Goal: Task Accomplishment & Management: Manage account settings

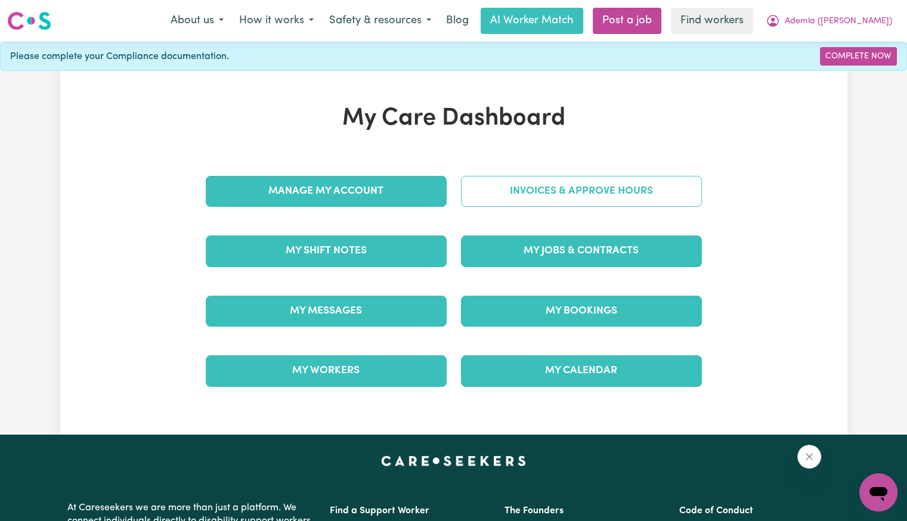
click at [520, 178] on link "Invoices & Approve Hours" at bounding box center [581, 191] width 241 height 31
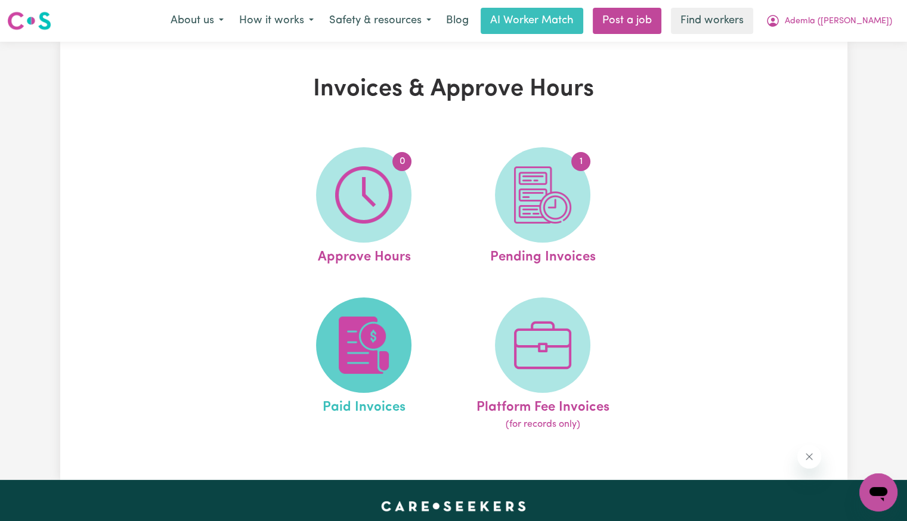
click at [396, 333] on span at bounding box center [363, 344] width 95 height 95
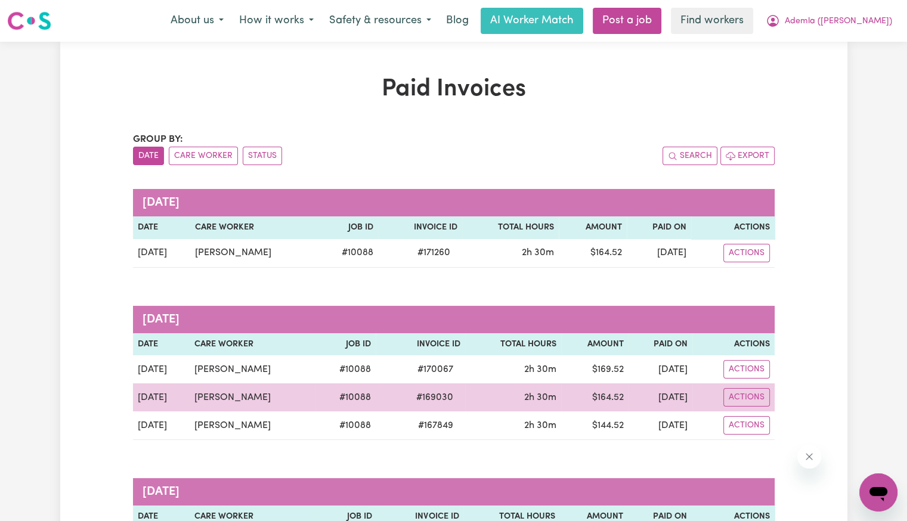
click at [412, 395] on span "# 169030" at bounding box center [434, 397] width 51 height 14
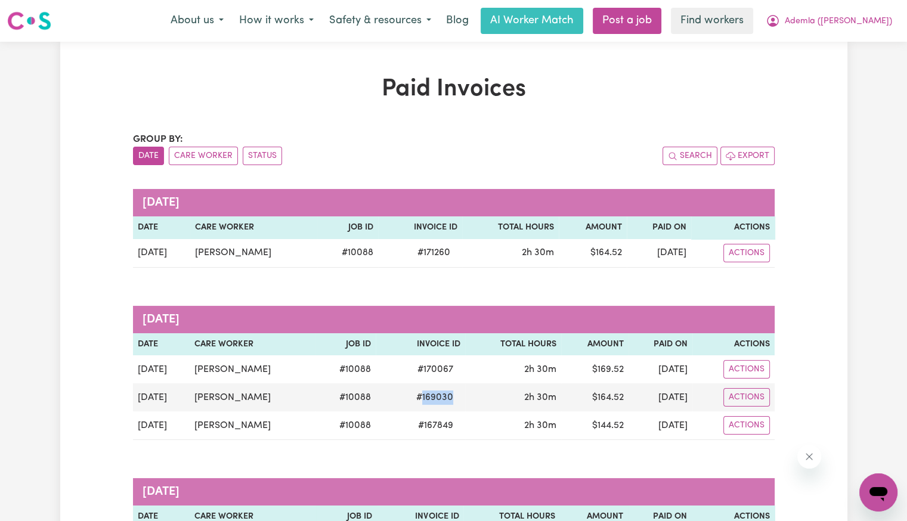
copy span "169030"
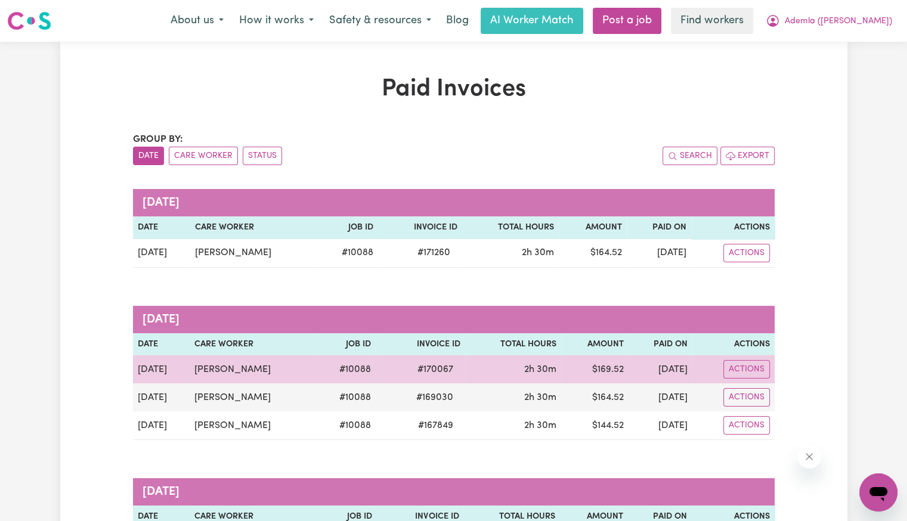
click at [417, 373] on span "# 170067" at bounding box center [435, 369] width 50 height 14
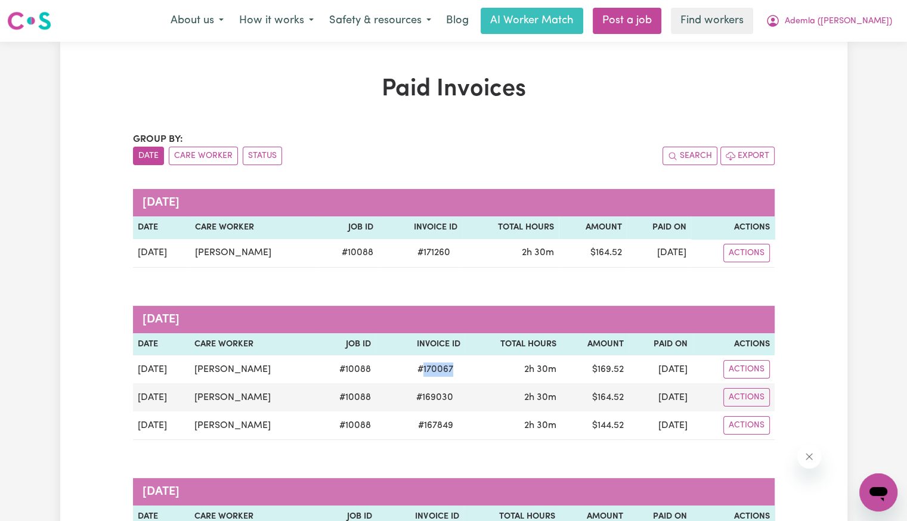
copy span "170067"
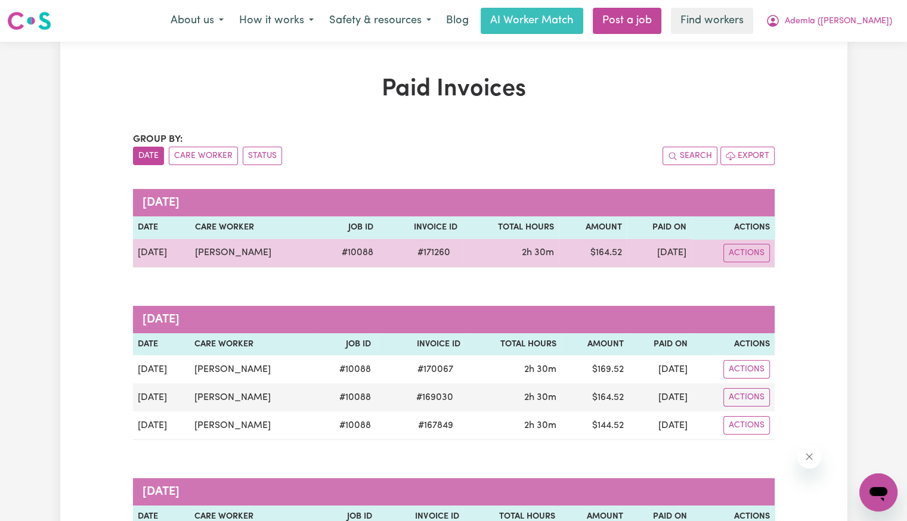
click at [410, 252] on span "# 171260" at bounding box center [433, 253] width 47 height 14
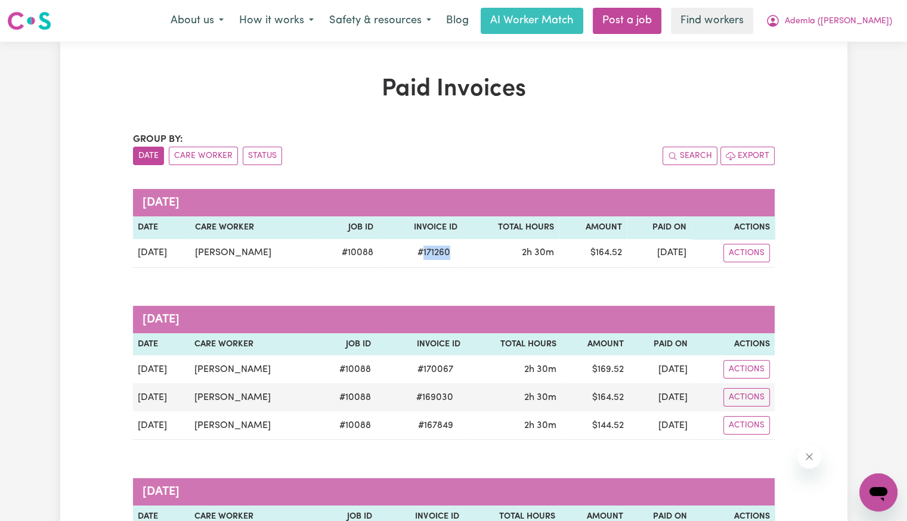
copy span "171260"
click at [846, 25] on span "Ademla ([PERSON_NAME])" at bounding box center [837, 21] width 107 height 13
click at [843, 67] on link "Logout" at bounding box center [852, 68] width 94 height 23
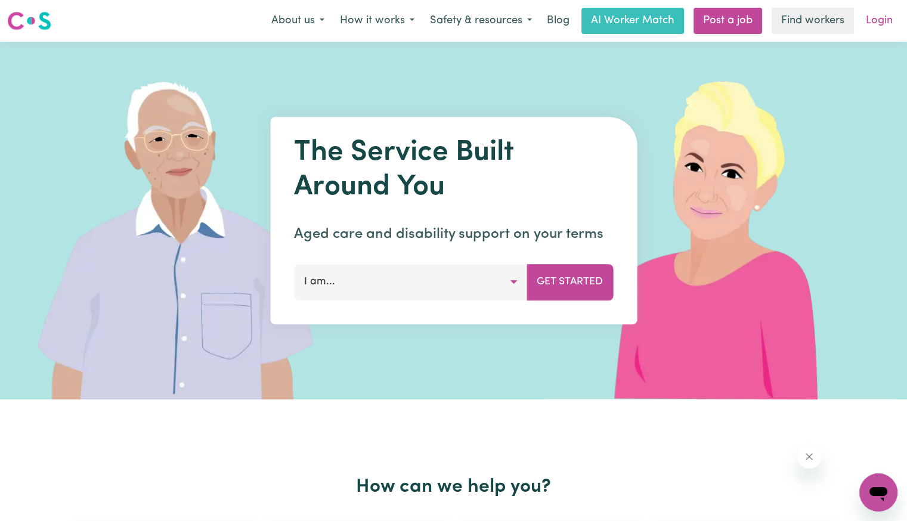
click at [870, 24] on link "Login" at bounding box center [878, 21] width 41 height 26
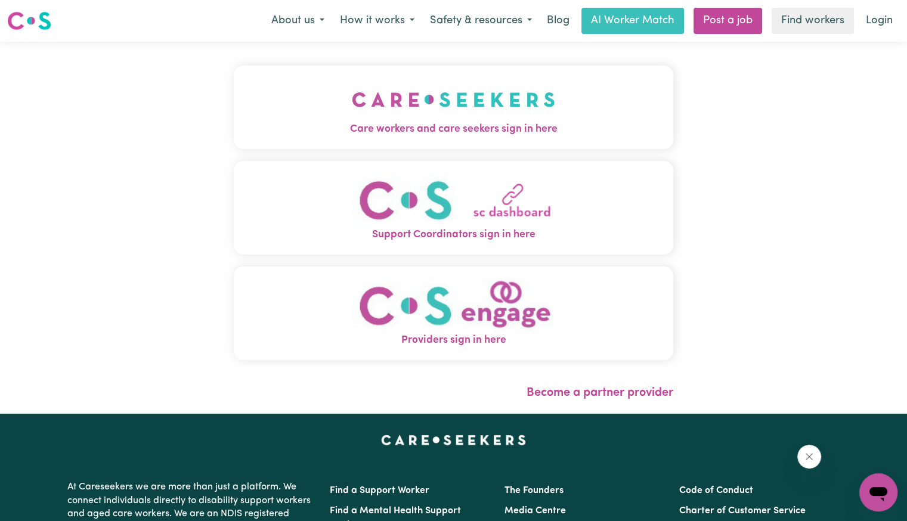
click at [515, 101] on button "Care workers and care seekers sign in here" at bounding box center [453, 107] width 439 height 83
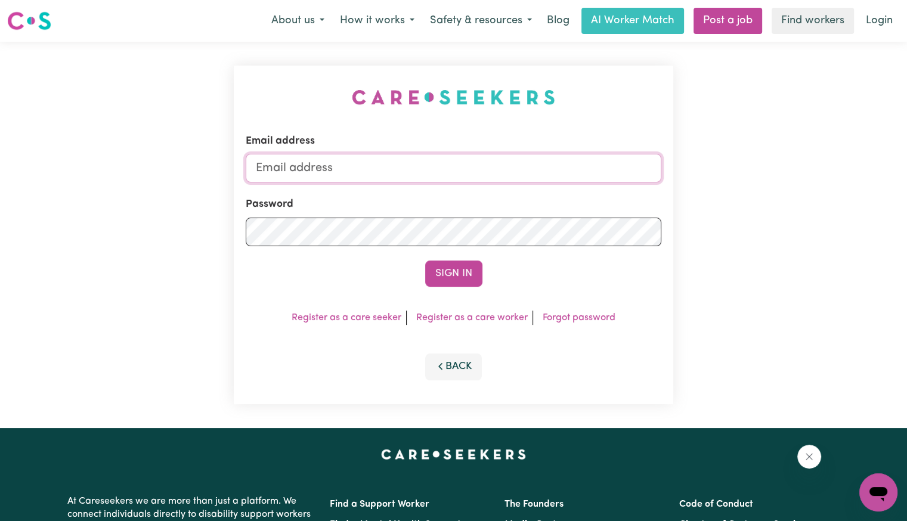
click at [446, 170] on input "Email address" at bounding box center [453, 168] width 415 height 29
drag, startPoint x: 318, startPoint y: 168, endPoint x: 580, endPoint y: 183, distance: 262.7
click at [580, 183] on form "Email address [EMAIL_ADDRESS][DOMAIN_NAME] Password Sign In" at bounding box center [453, 210] width 415 height 153
drag, startPoint x: 317, startPoint y: 169, endPoint x: 382, endPoint y: 181, distance: 65.5
click at [382, 181] on input "superuser~a" at bounding box center [453, 168] width 415 height 29
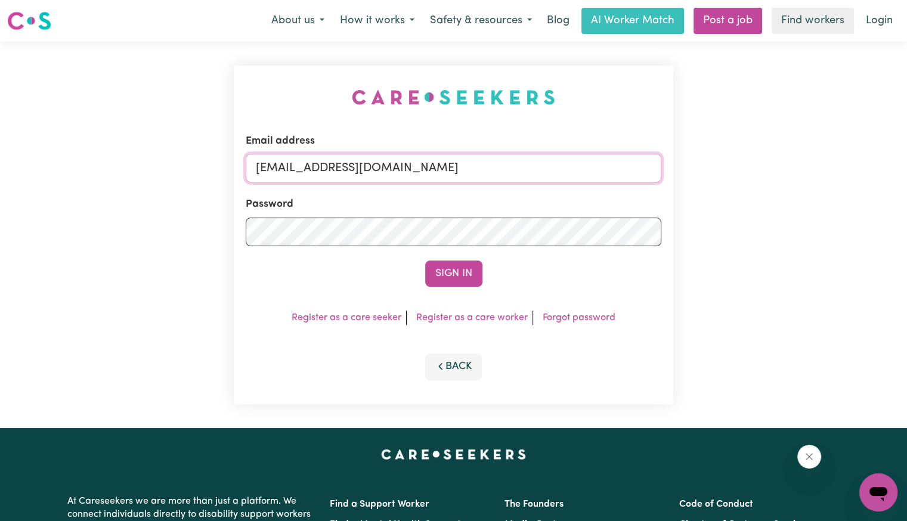
drag, startPoint x: 398, startPoint y: 166, endPoint x: 320, endPoint y: 166, distance: 78.7
click at [320, 166] on input "[EMAIL_ADDRESS][DOMAIN_NAME]" at bounding box center [453, 168] width 415 height 29
click at [377, 172] on input "[EMAIL_ADDRESS][DOMAIN_NAME]" at bounding box center [453, 168] width 415 height 29
drag, startPoint x: 393, startPoint y: 168, endPoint x: 345, endPoint y: 182, distance: 50.4
click at [315, 170] on input "[EMAIL_ADDRESS][DOMAIN_NAME]" at bounding box center [453, 168] width 415 height 29
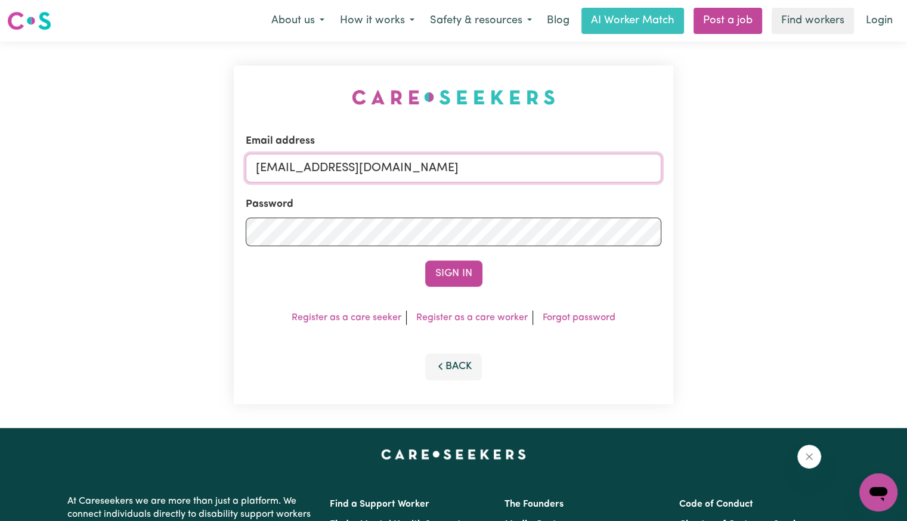
click at [388, 165] on input "[EMAIL_ADDRESS][DOMAIN_NAME]" at bounding box center [453, 168] width 415 height 29
drag, startPoint x: 386, startPoint y: 167, endPoint x: 319, endPoint y: 166, distance: 67.4
click at [319, 166] on input "[EMAIL_ADDRESS][DOMAIN_NAME]" at bounding box center [453, 168] width 415 height 29
paste input "[PERSON_NAME]"
type input "[EMAIL_ADDRESS][DOMAIN_NAME]"
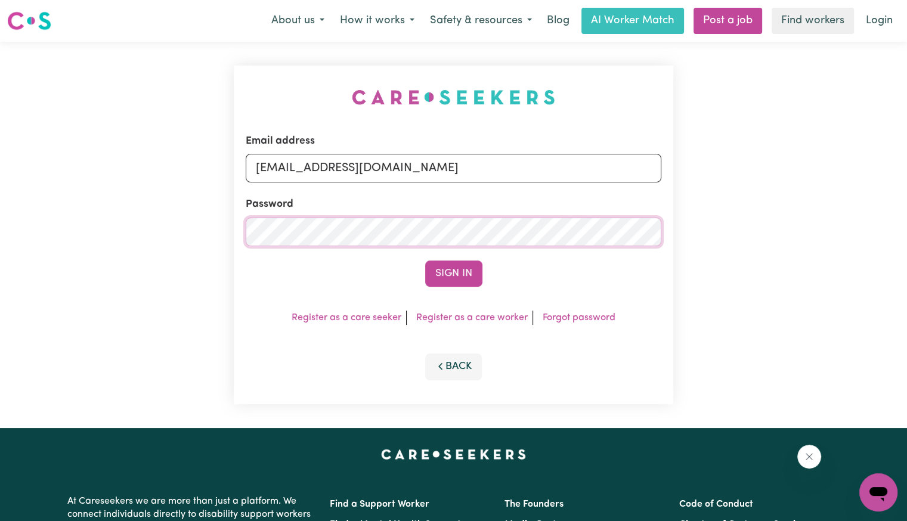
click at [425, 260] on button "Sign In" at bounding box center [453, 273] width 57 height 26
